Goal: Task Accomplishment & Management: Manage account settings

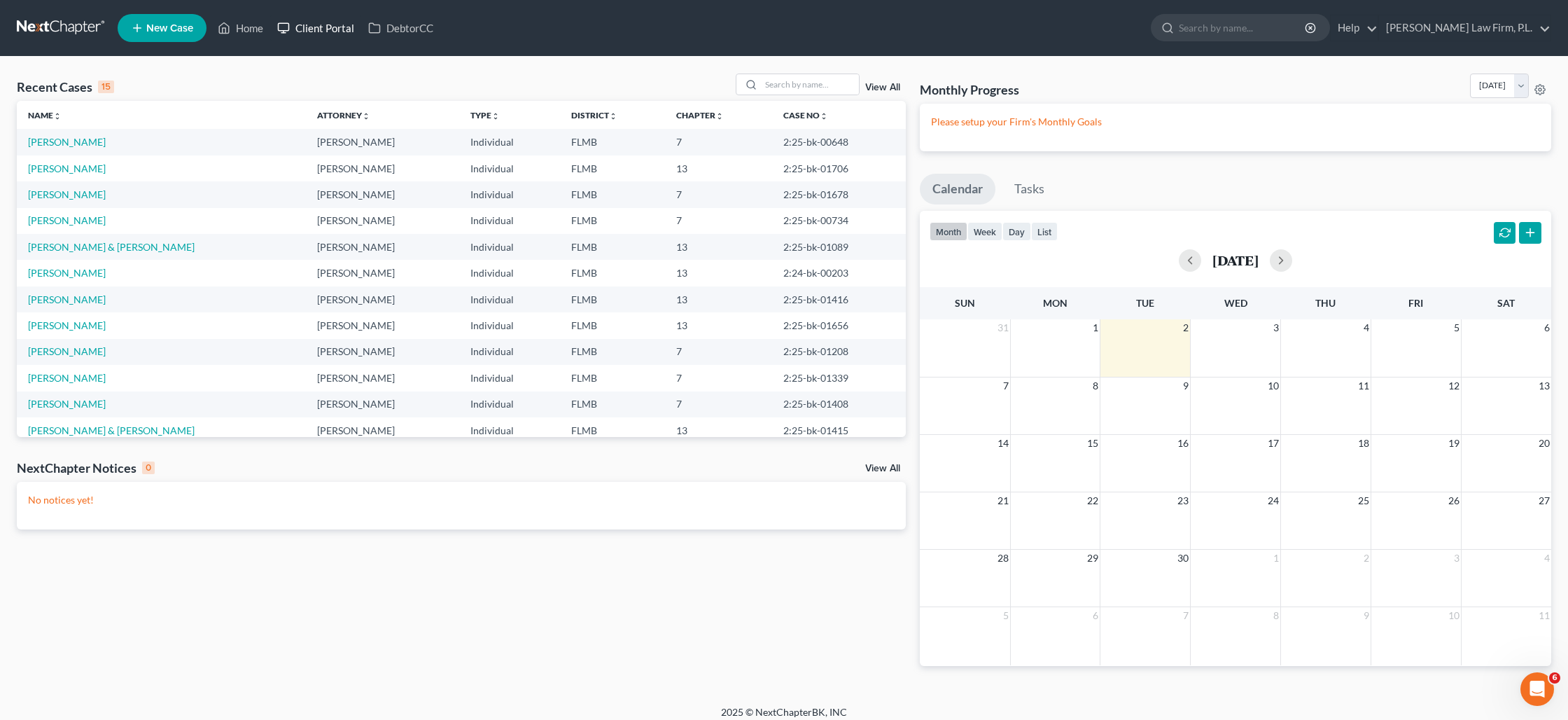
click at [330, 26] on link "Client Portal" at bounding box center [315, 28] width 91 height 25
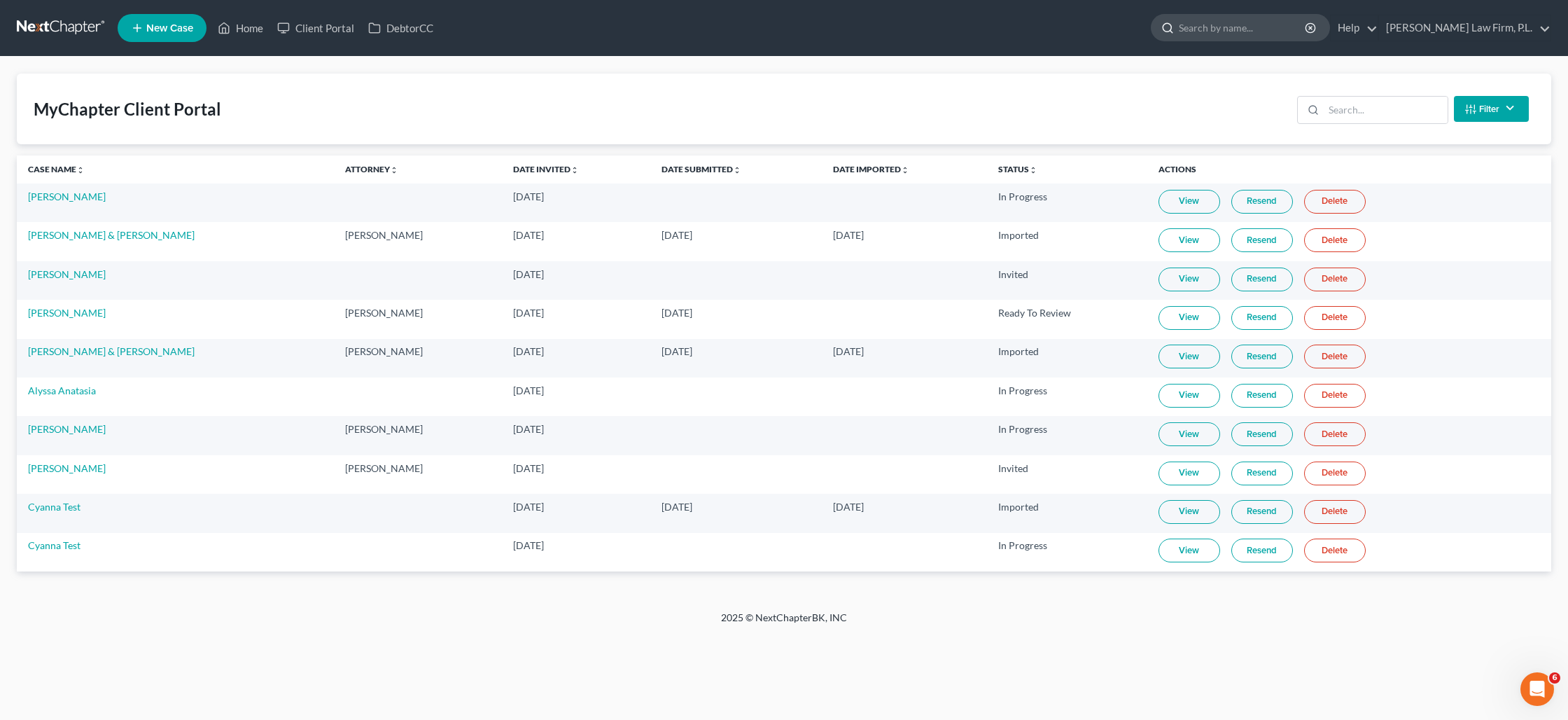
drag, startPoint x: 1283, startPoint y: 32, endPoint x: 1278, endPoint y: 25, distance: 8.6
click at [1279, 27] on input "search" at bounding box center [1243, 27] width 128 height 26
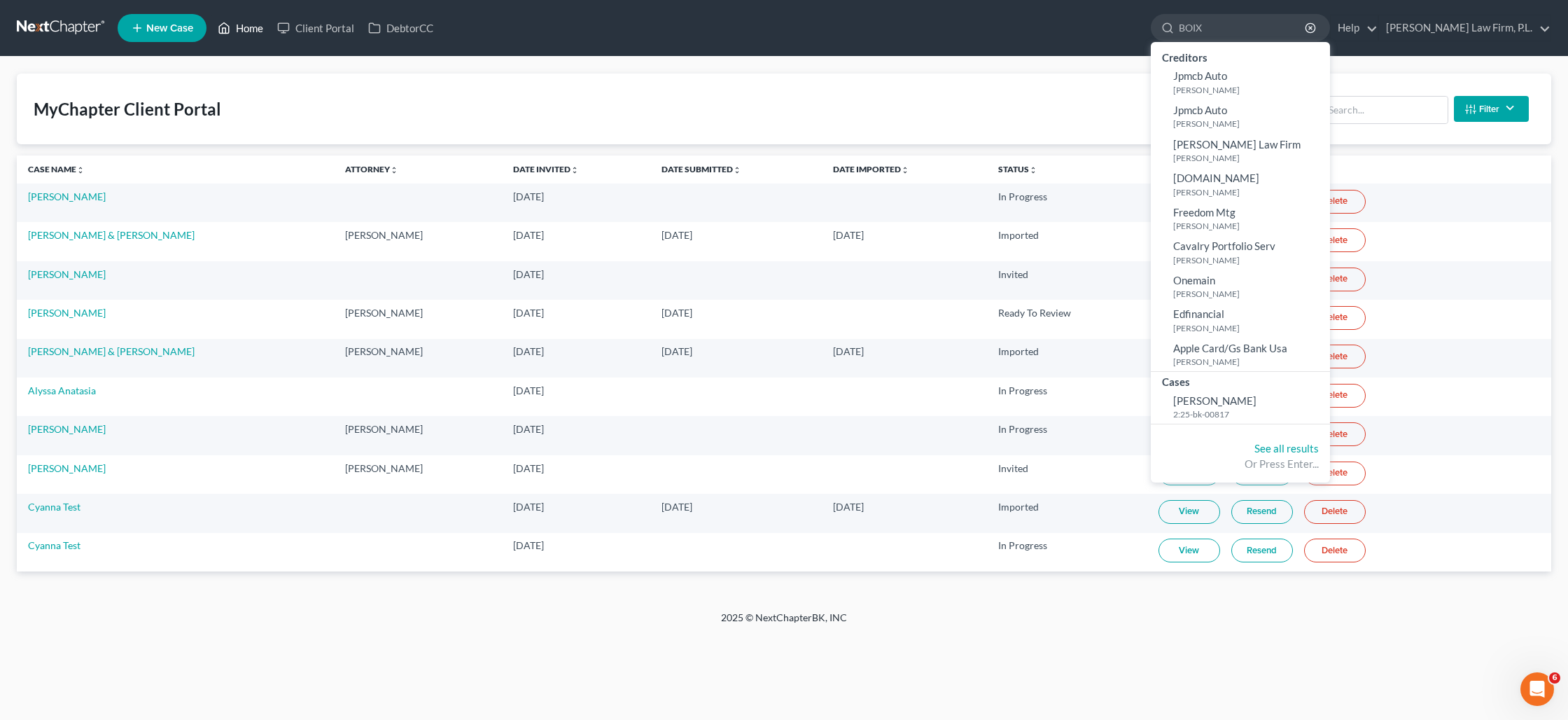
type input "BOIX"
click at [249, 27] on link "Home" at bounding box center [240, 28] width 59 height 25
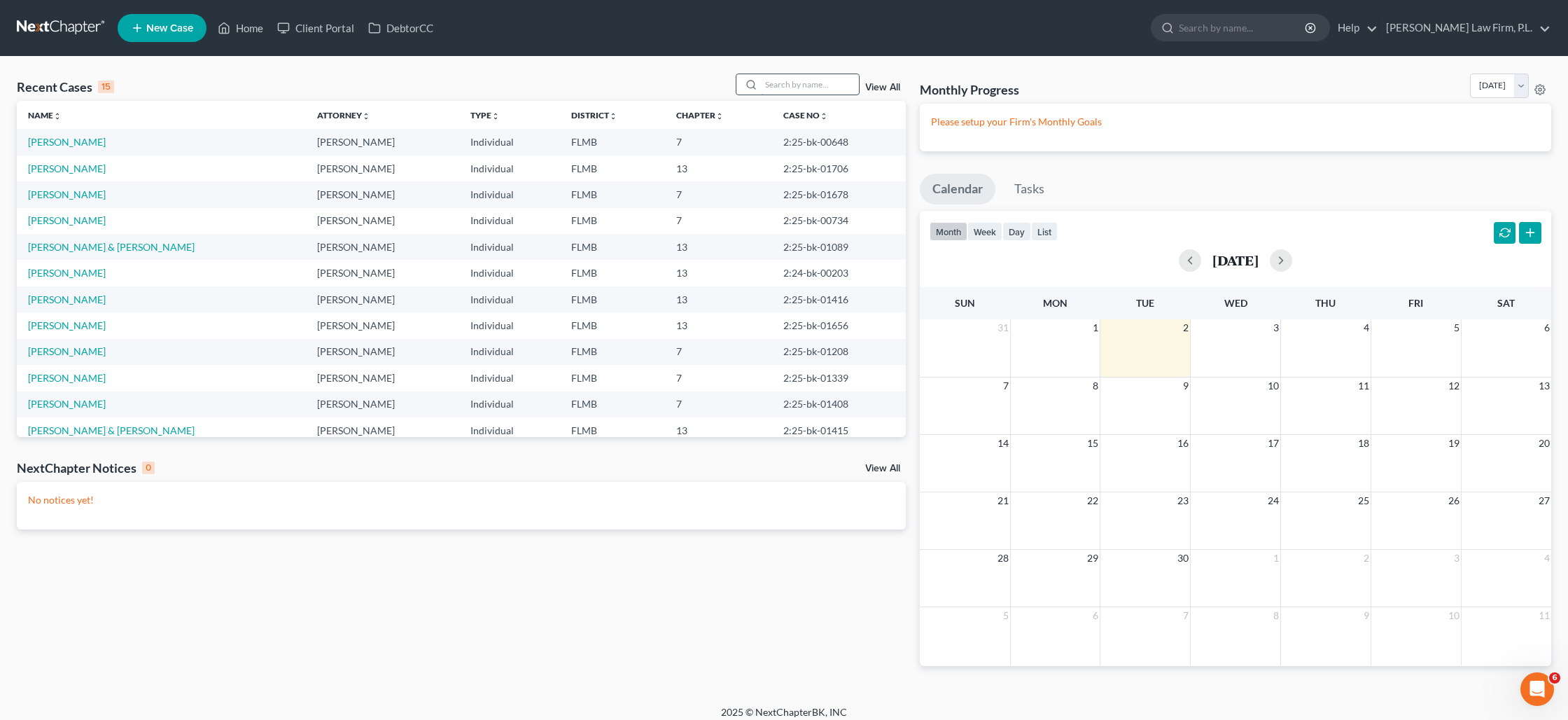
click at [785, 84] on input "search" at bounding box center [810, 84] width 98 height 20
type input "BOIX"
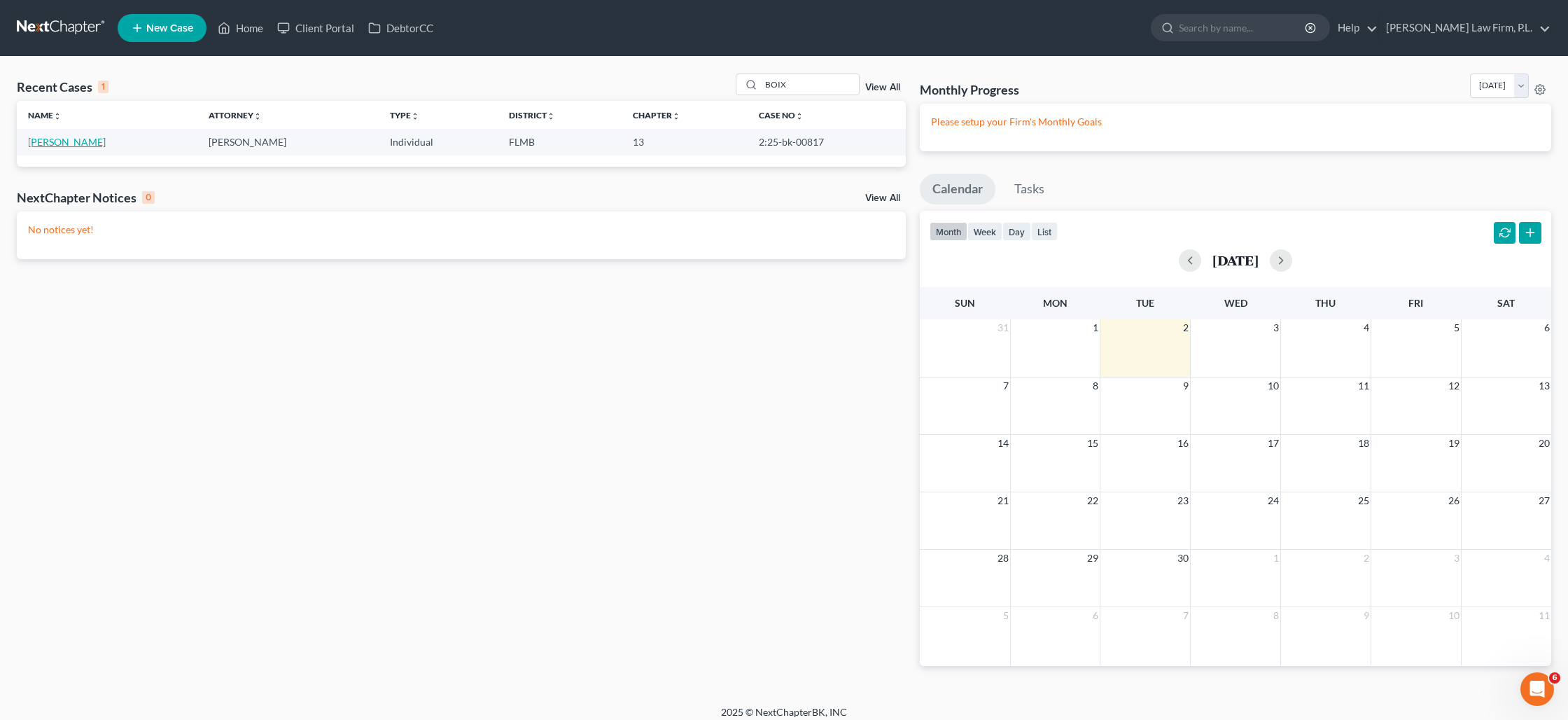
click at [95, 141] on link "[PERSON_NAME]" at bounding box center [66, 142] width 78 height 11
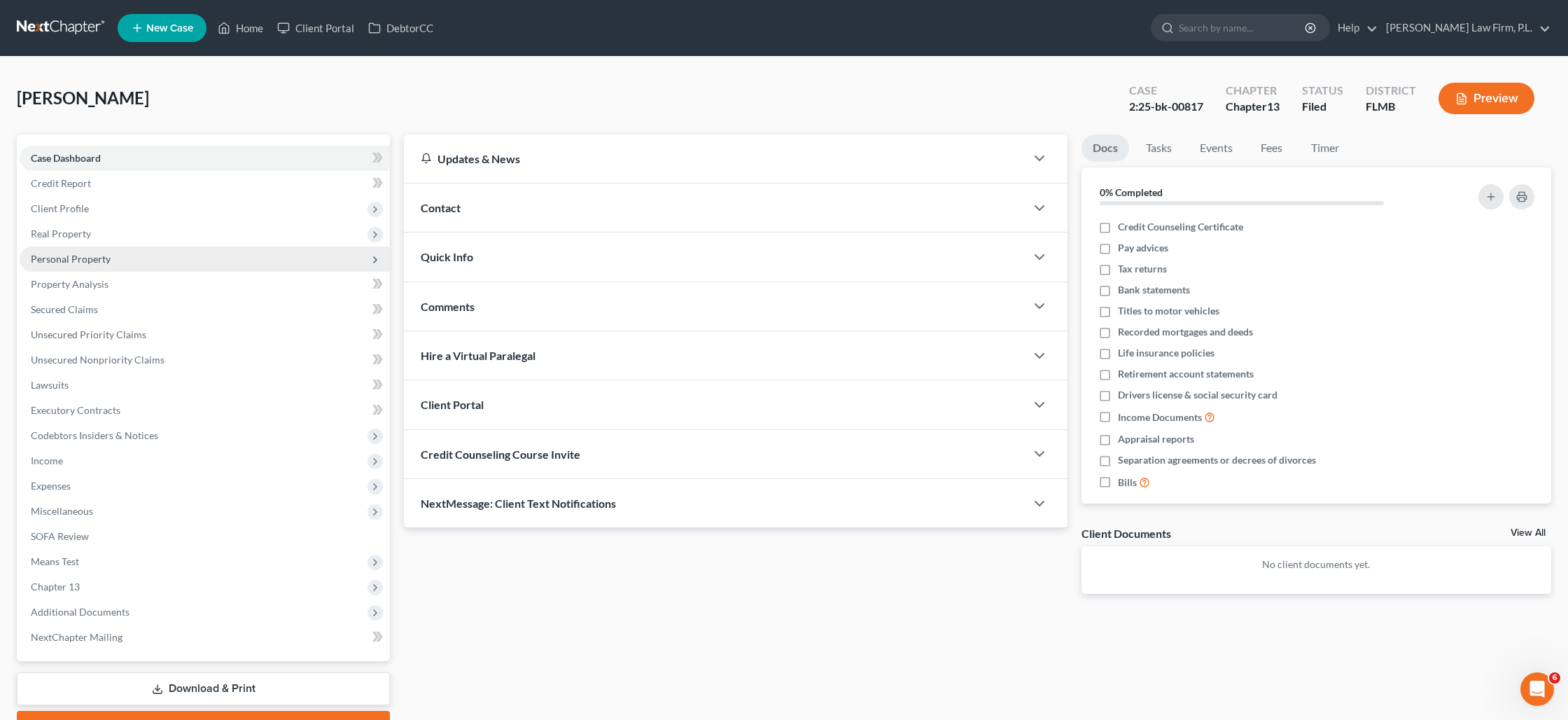
click at [189, 250] on span "Personal Property" at bounding box center [204, 259] width 370 height 25
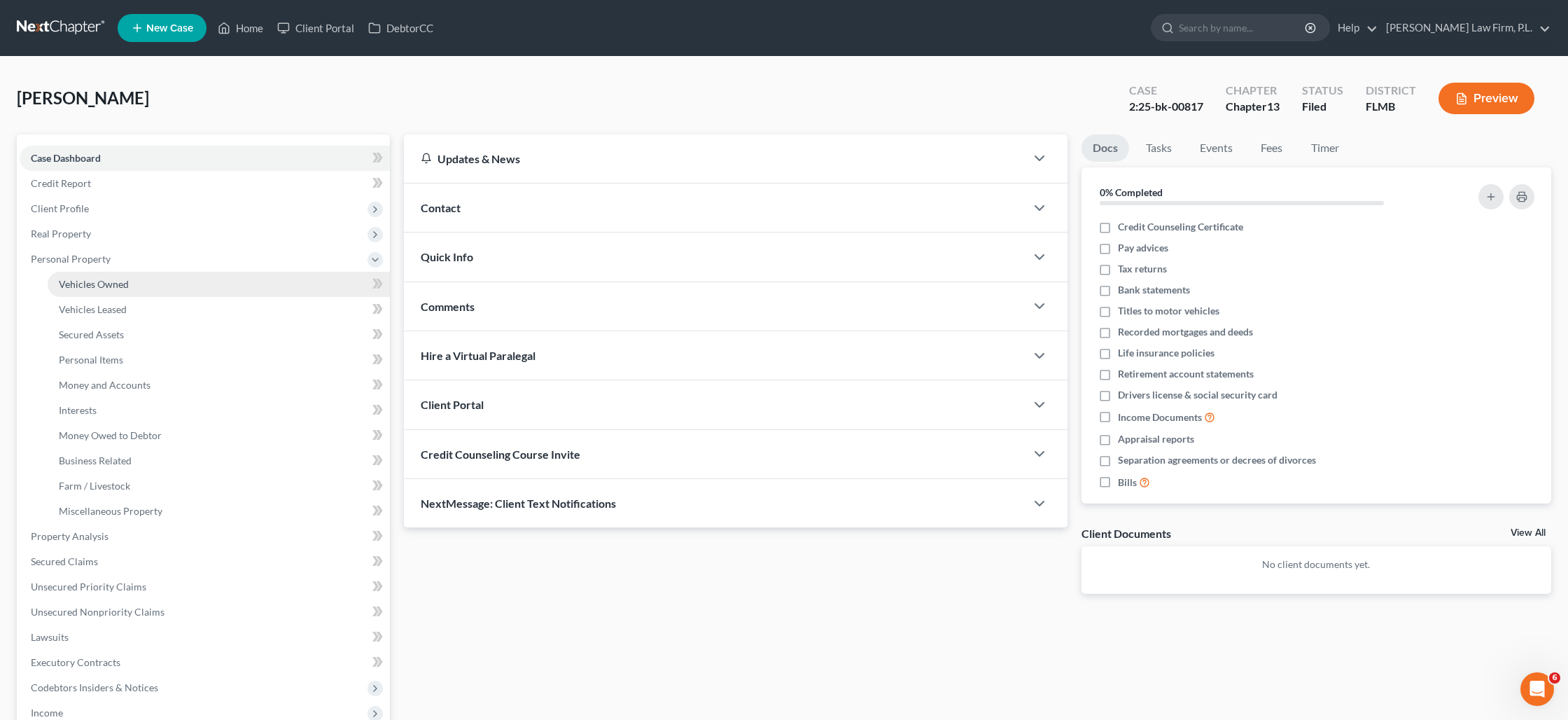
click at [105, 284] on span "Vehicles Owned" at bounding box center [93, 283] width 70 height 11
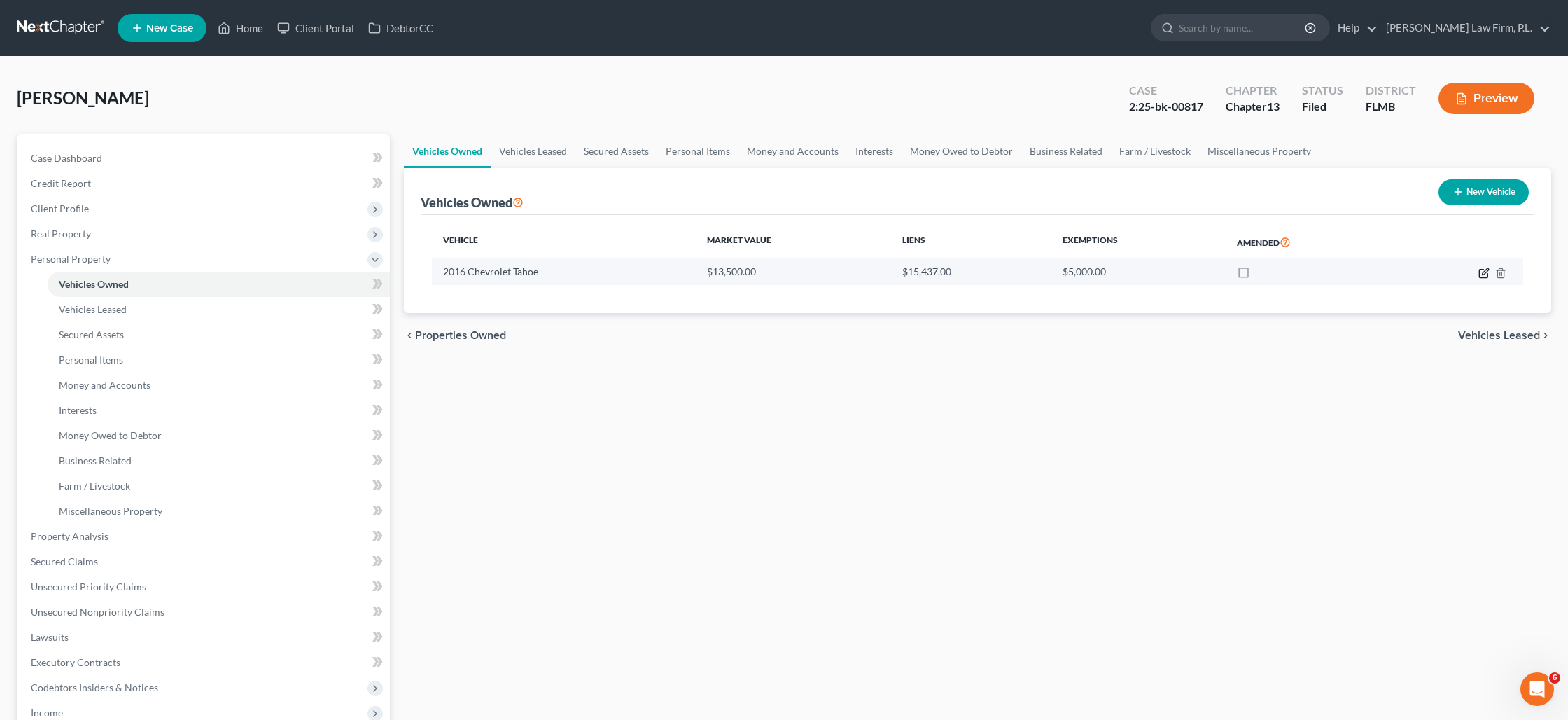
click at [1483, 272] on icon "button" at bounding box center [1485, 271] width 7 height 7
select select "0"
select select "10"
select select "0"
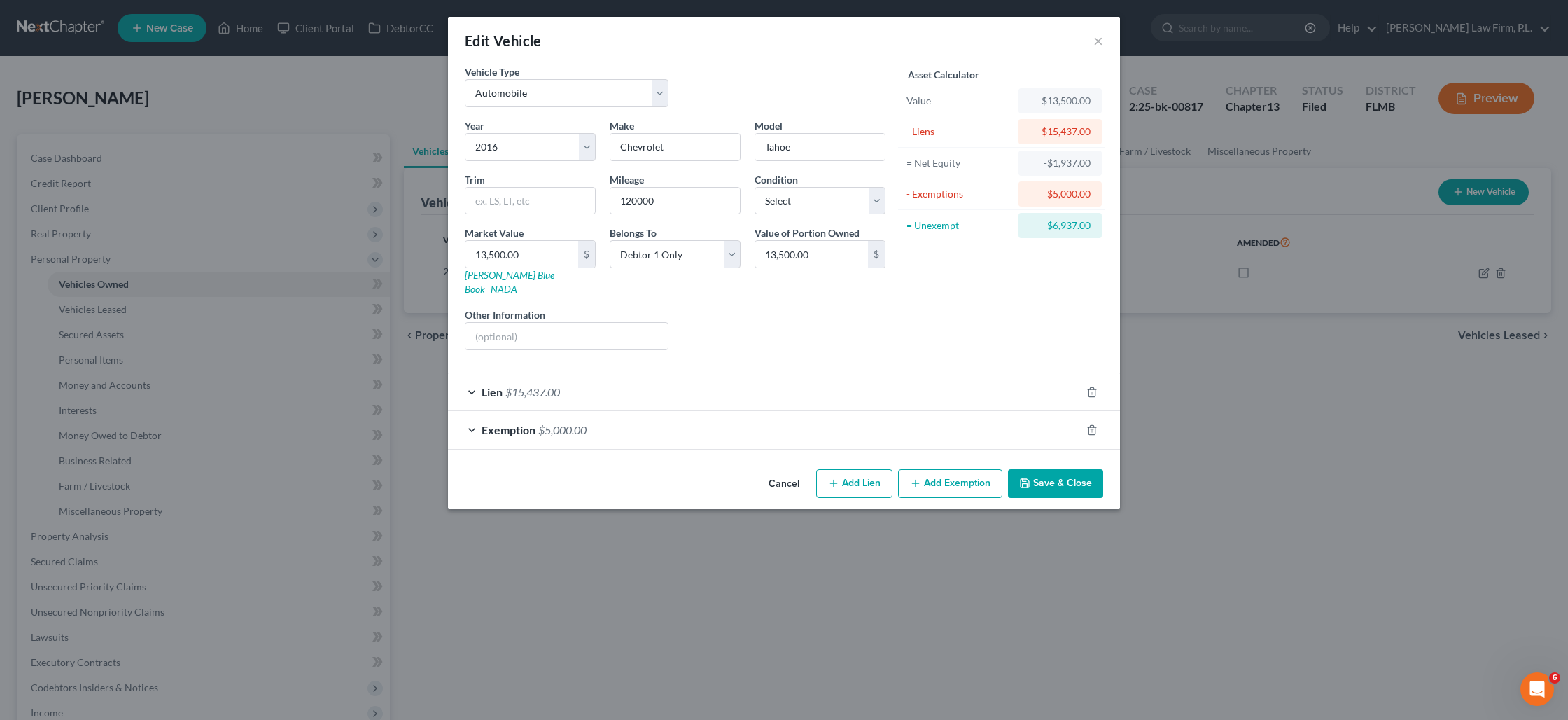
click at [664, 386] on div "Lien $15,437.00" at bounding box center [764, 392] width 633 height 37
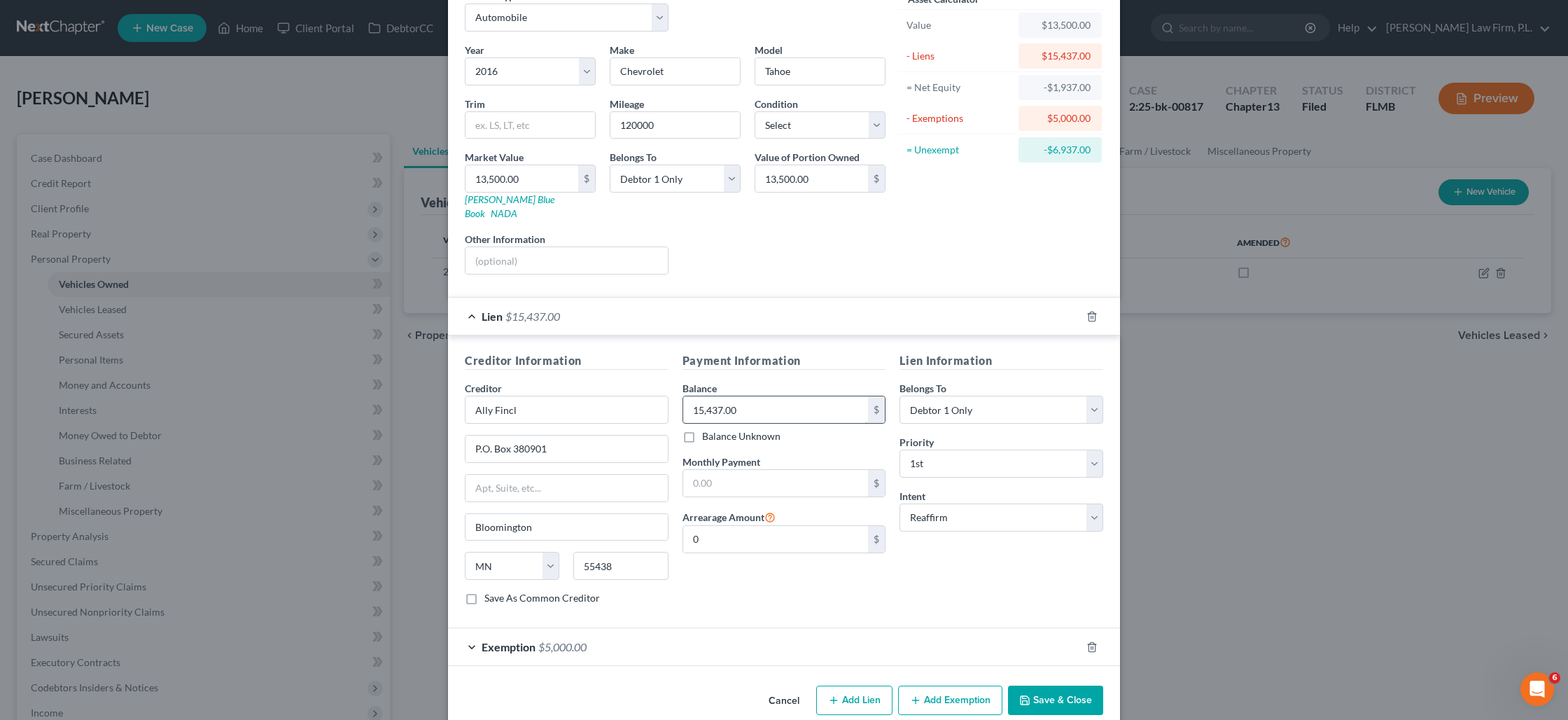
scroll to position [84, 0]
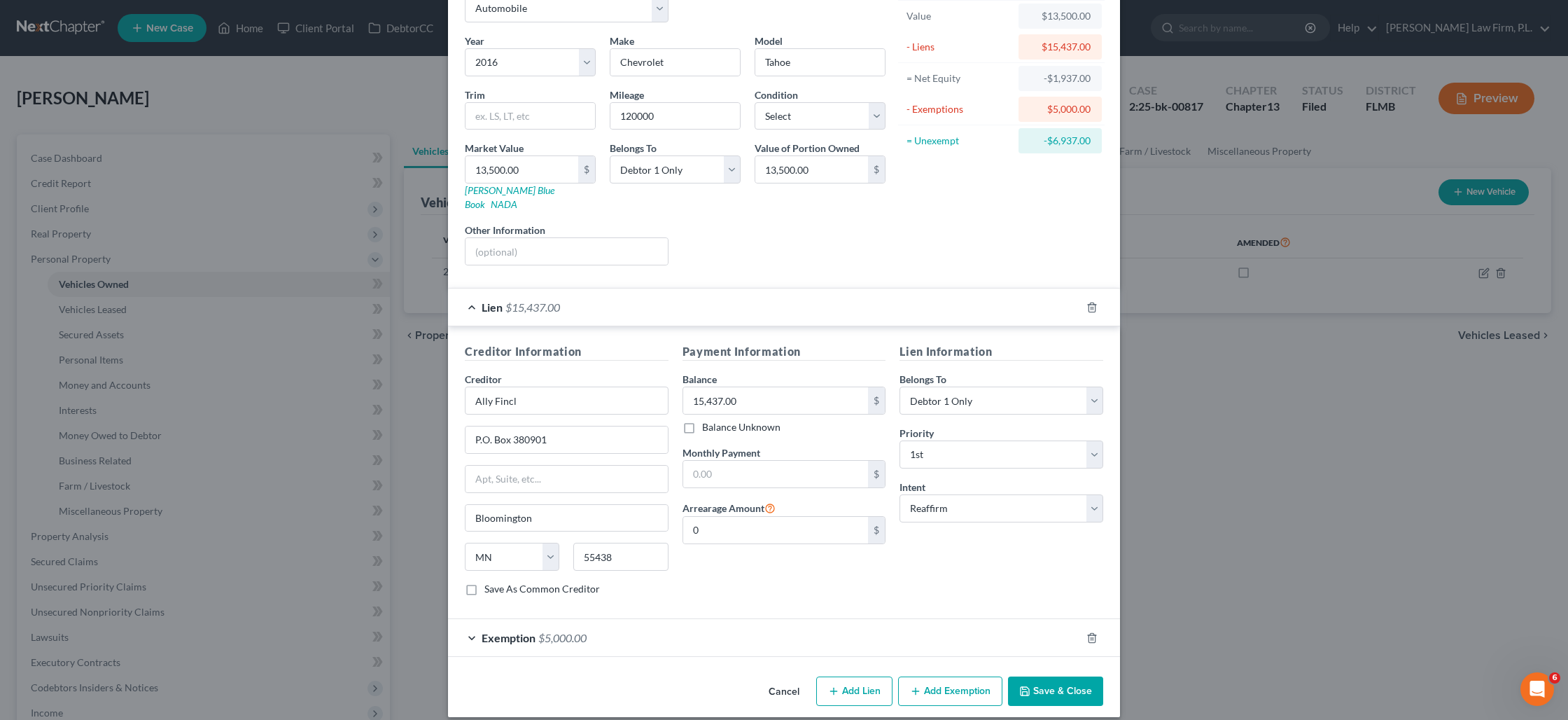
click at [629, 298] on div "Lien $15,437.00" at bounding box center [764, 306] width 633 height 37
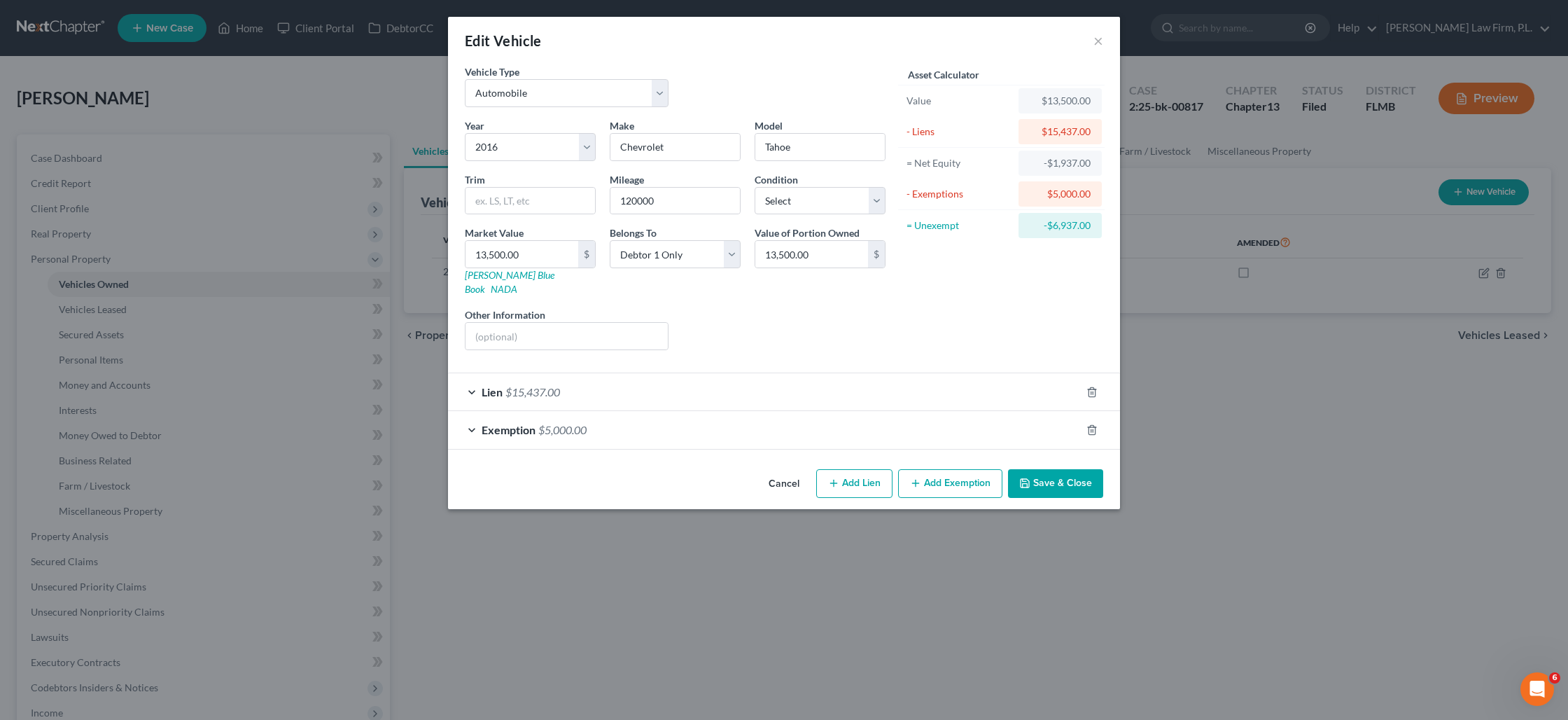
scroll to position [0, 0]
click at [1066, 475] on button "Save & Close" at bounding box center [1055, 484] width 95 height 30
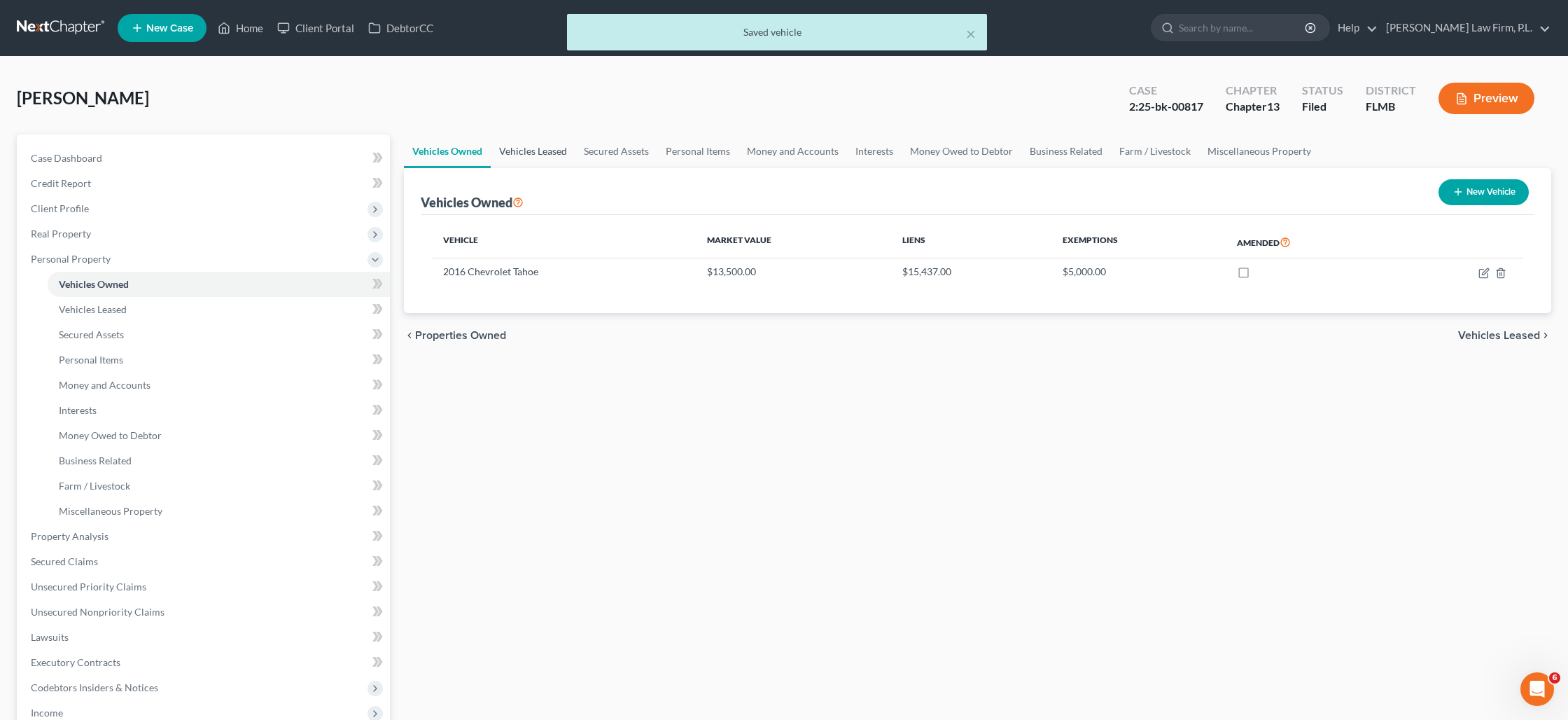
click at [545, 155] on link "Vehicles Leased" at bounding box center [533, 150] width 84 height 34
